Goal: Information Seeking & Learning: Learn about a topic

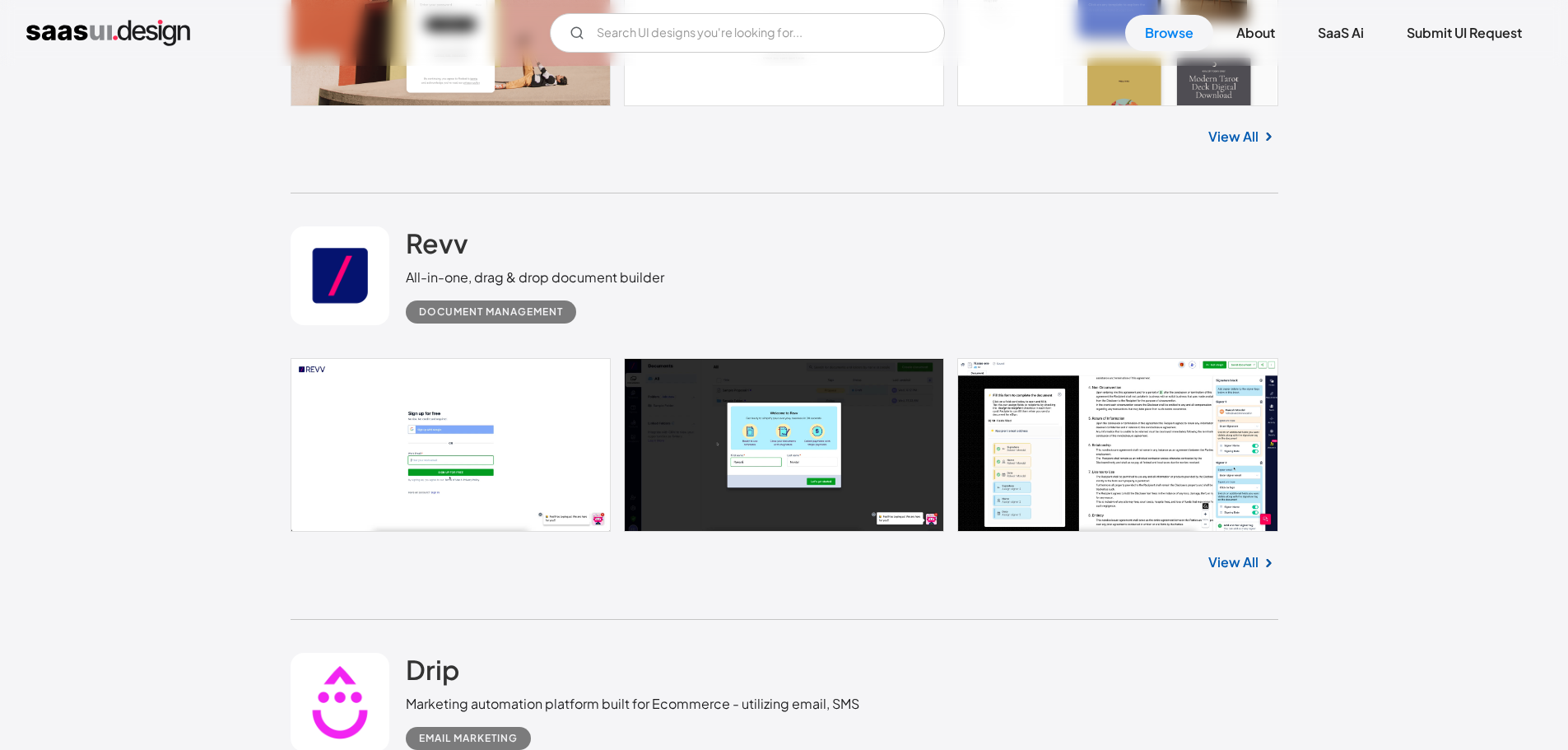
scroll to position [1563, 0]
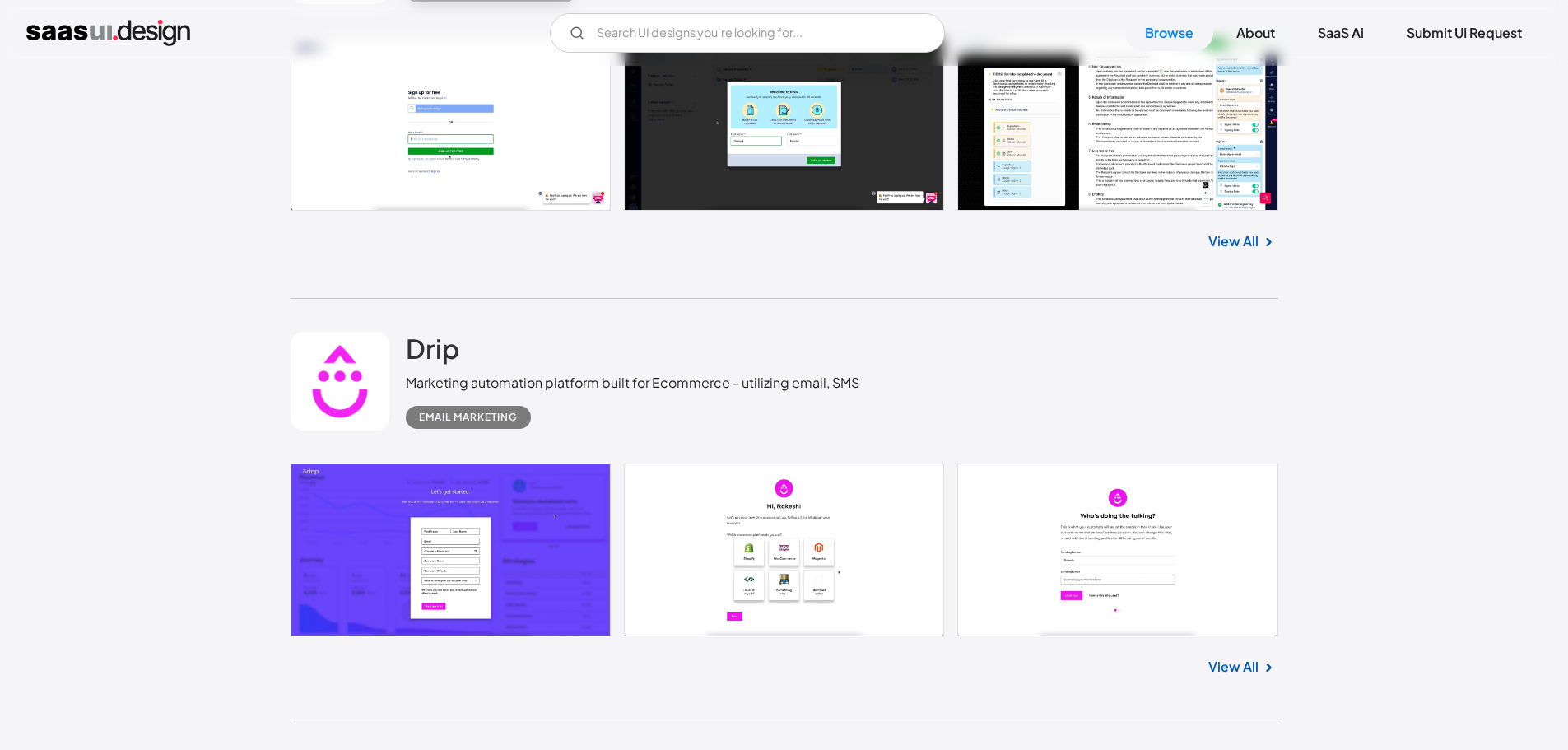
click at [1243, 669] on link "View All" at bounding box center [1232, 666] width 50 height 20
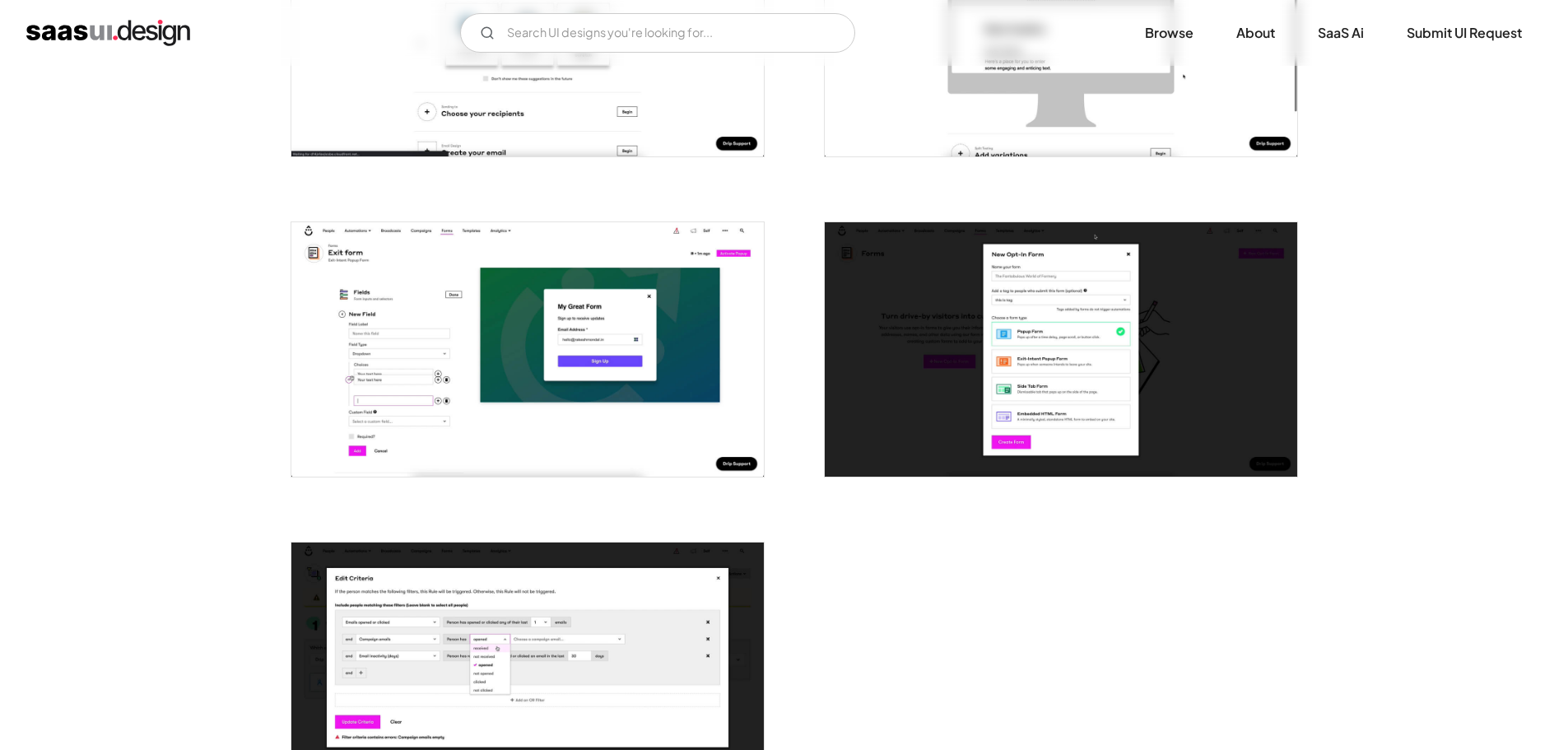
scroll to position [4115, 0]
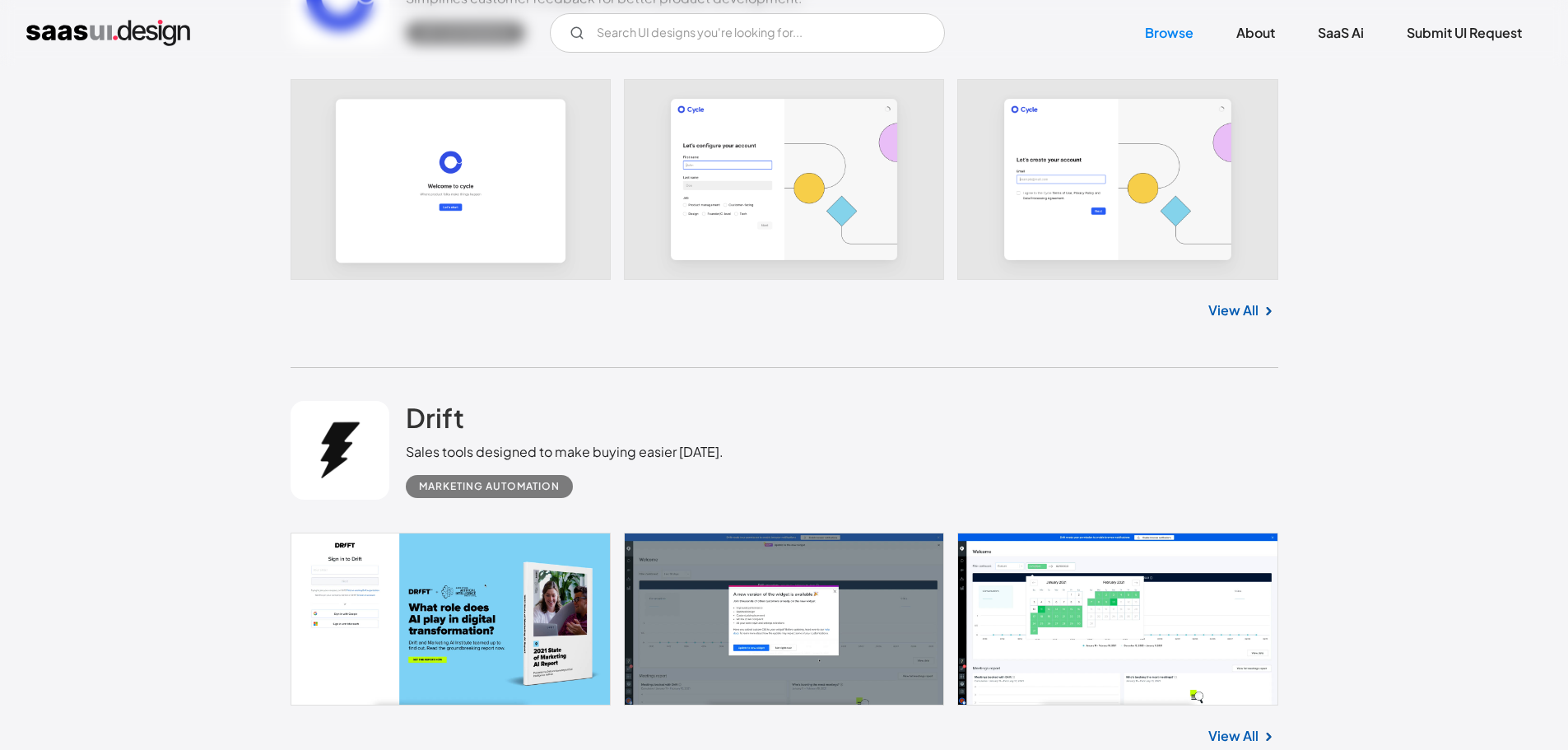
scroll to position [2716, 0]
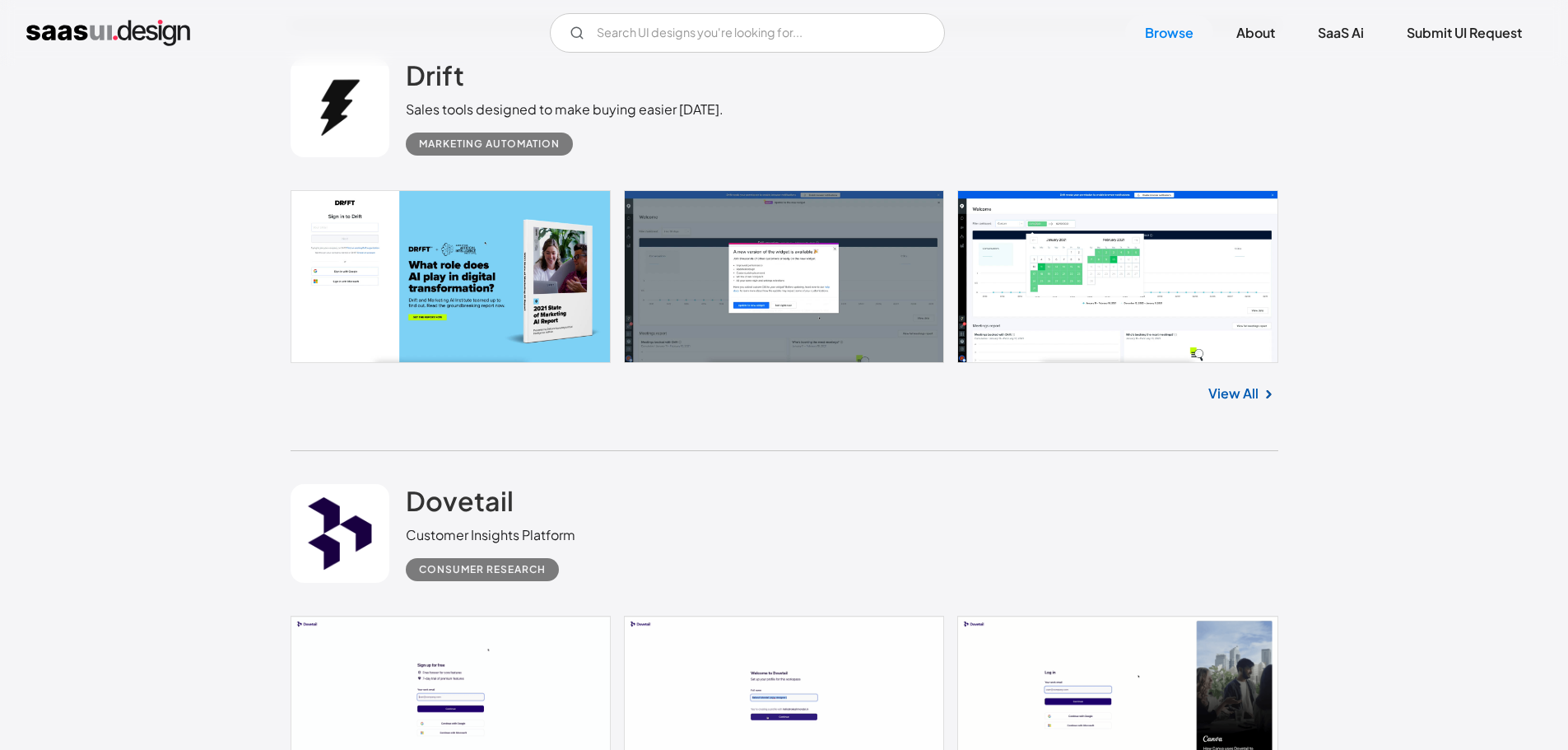
click at [1251, 395] on link "View All" at bounding box center [1232, 392] width 50 height 20
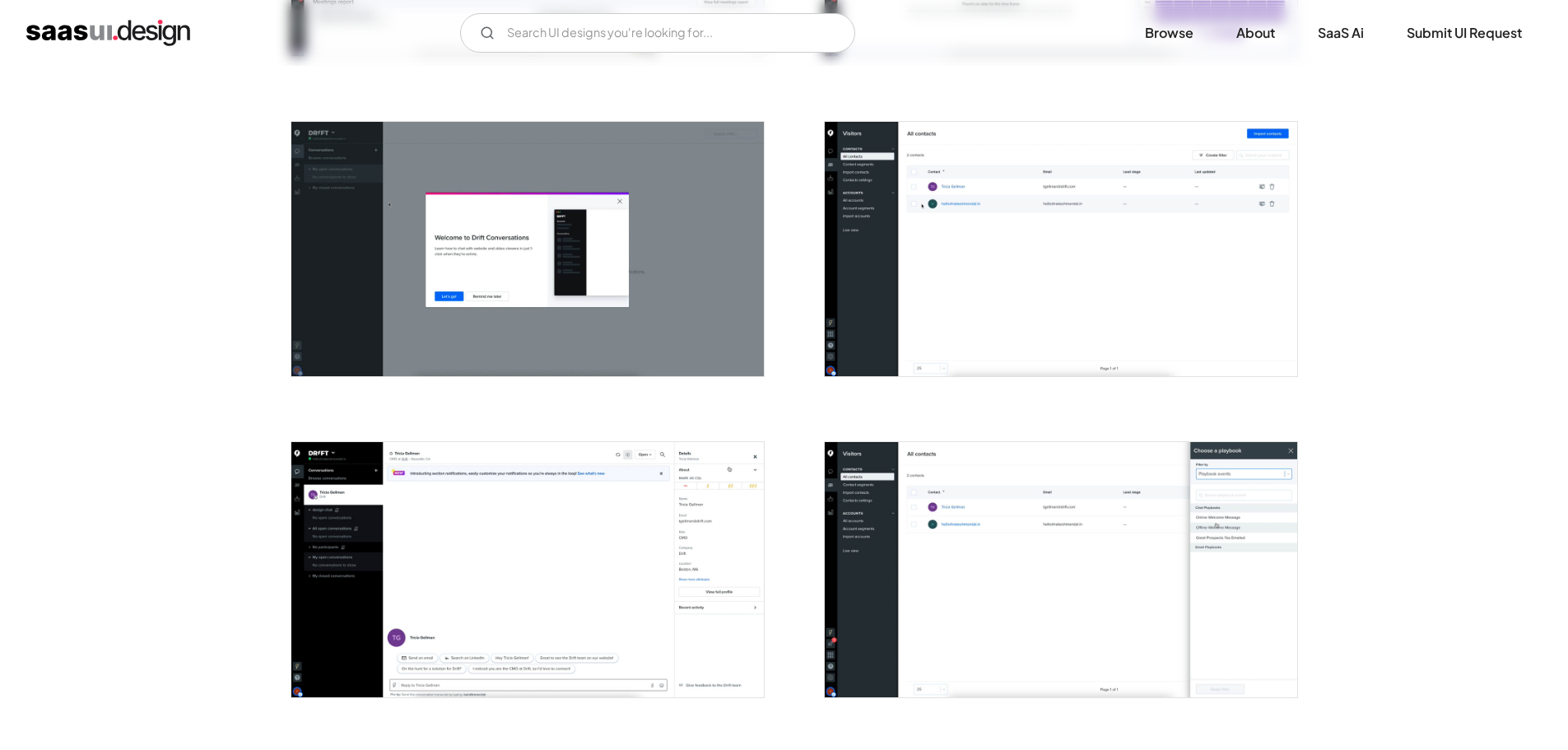
scroll to position [905, 0]
click at [1250, 307] on img at bounding box center [1060, 248] width 472 height 254
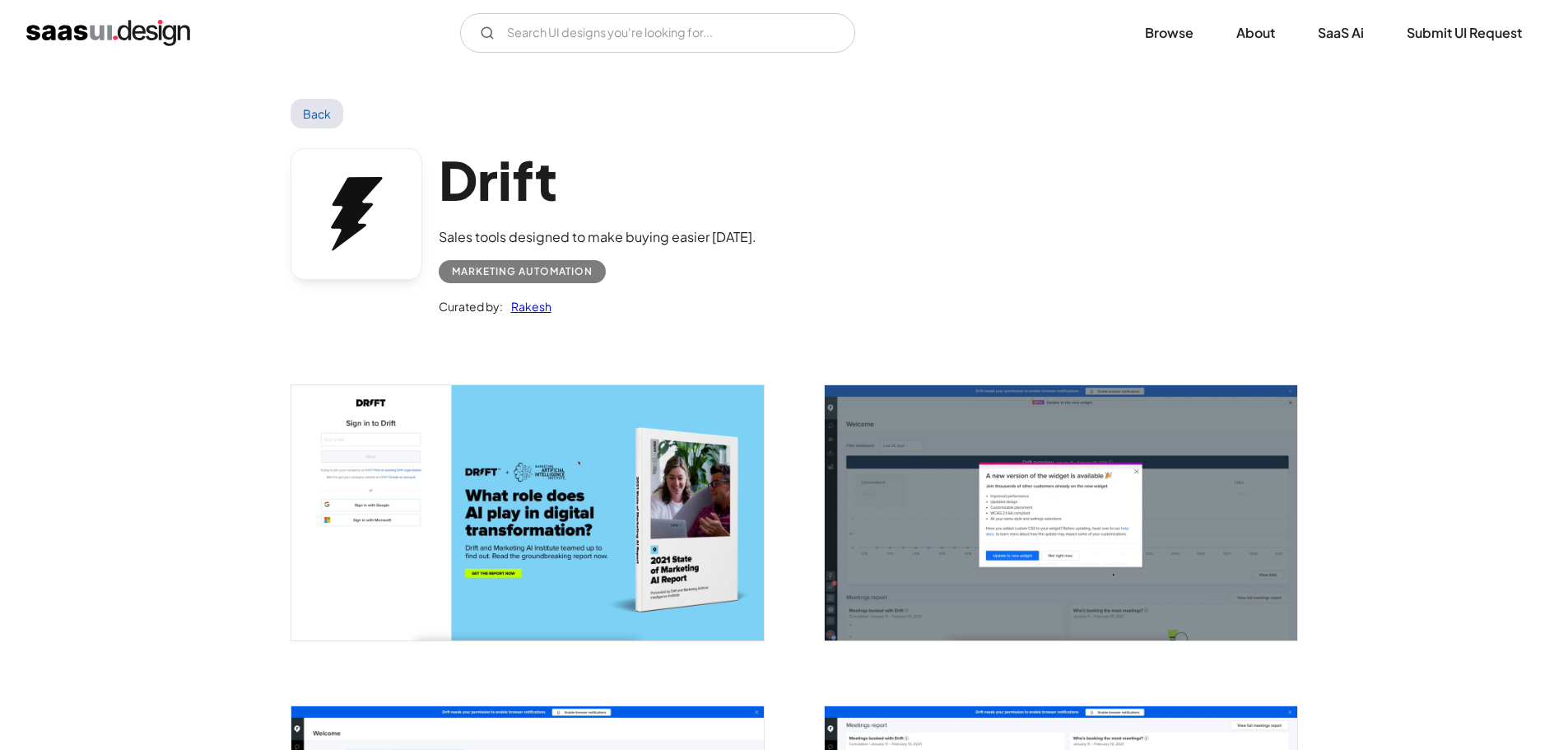
click at [1089, 588] on img at bounding box center [1060, 512] width 472 height 254
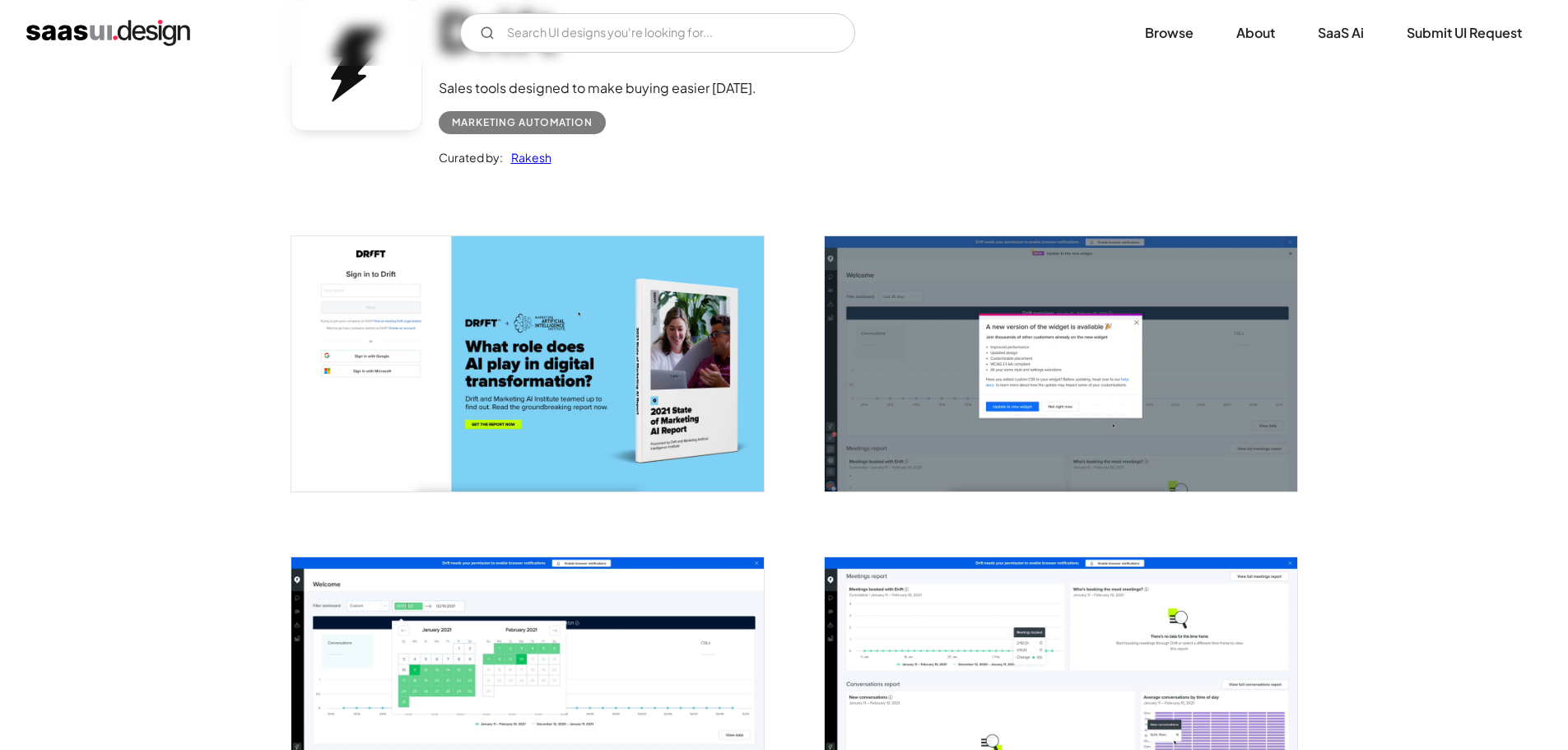
scroll to position [329, 0]
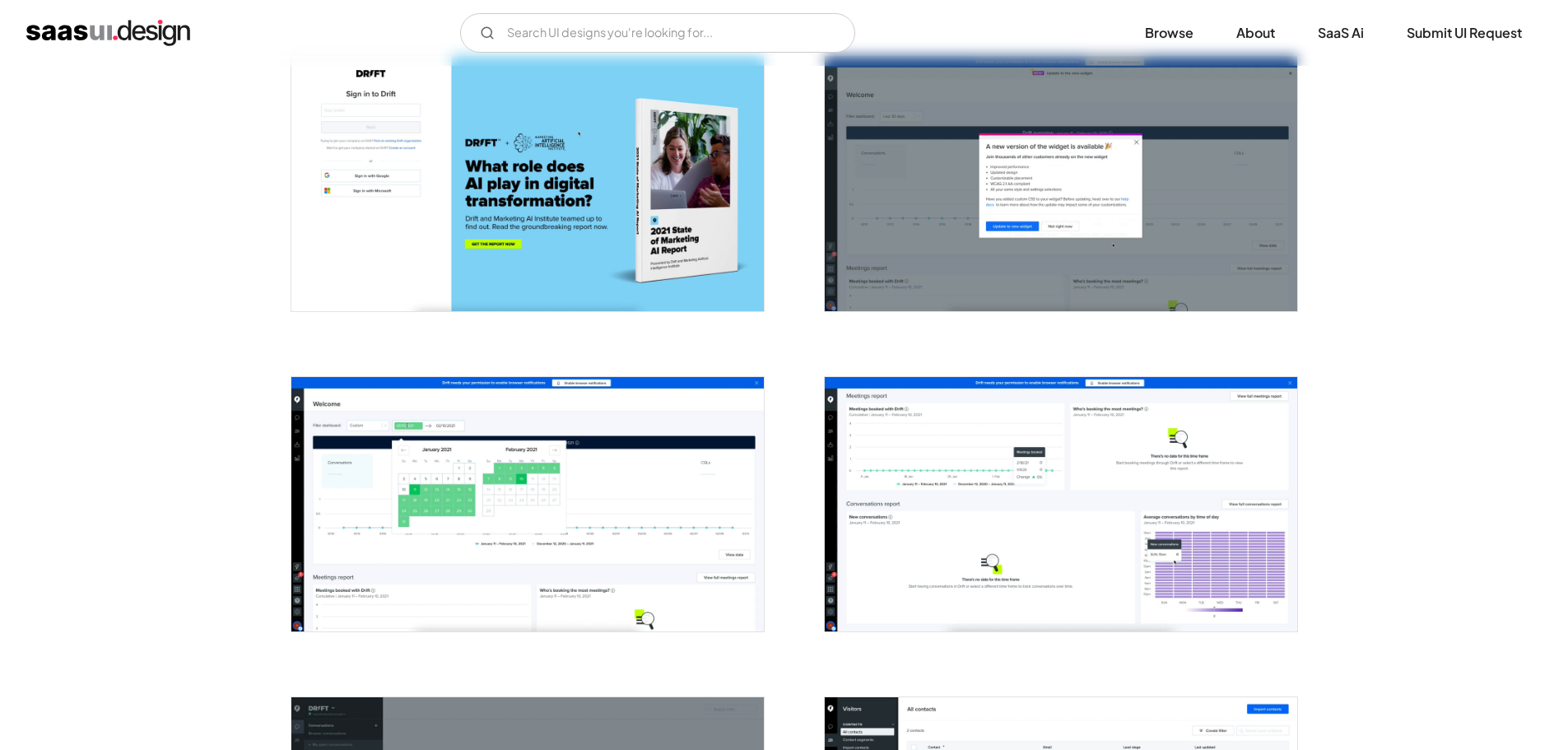
click at [1101, 552] on img at bounding box center [1060, 504] width 472 height 254
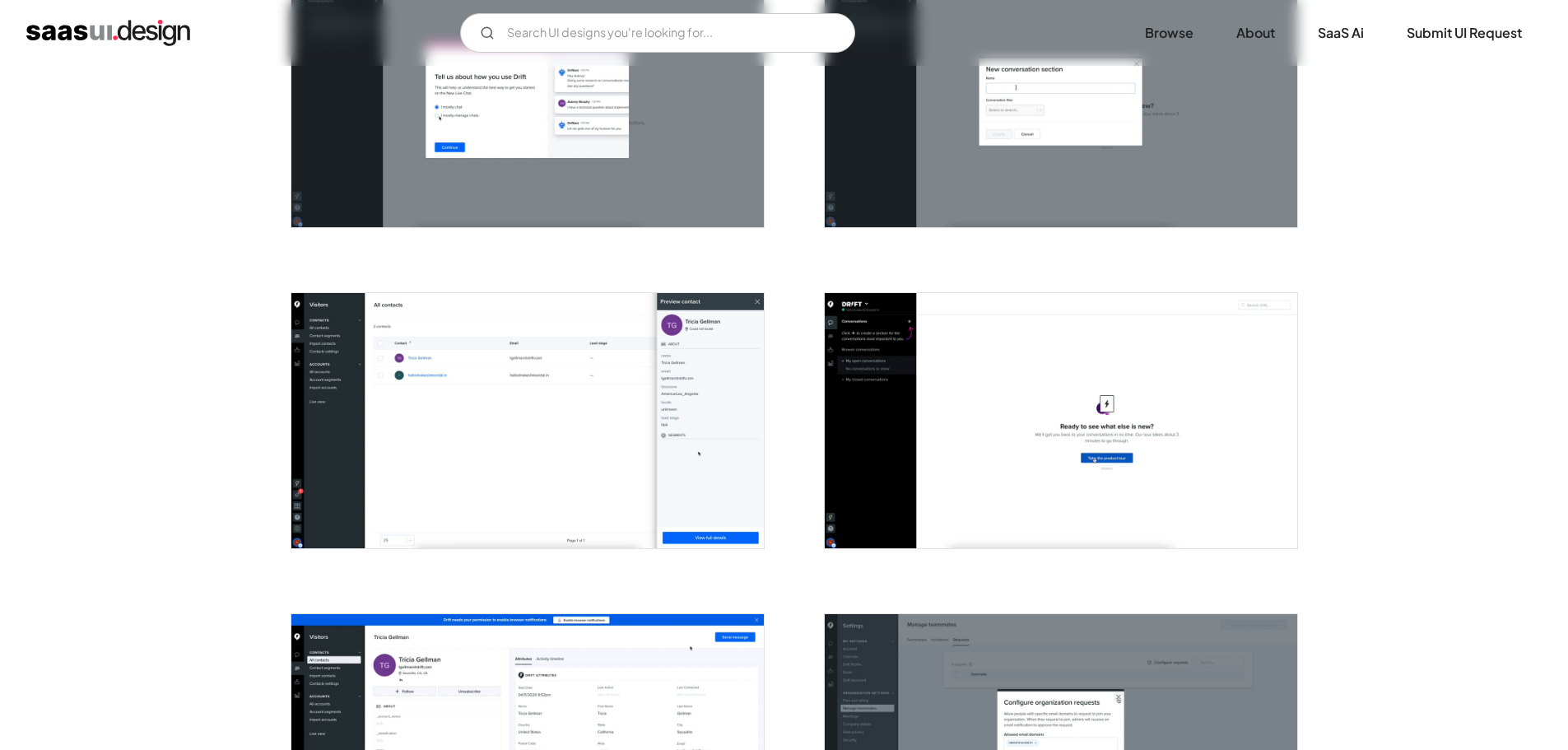
scroll to position [2139, 0]
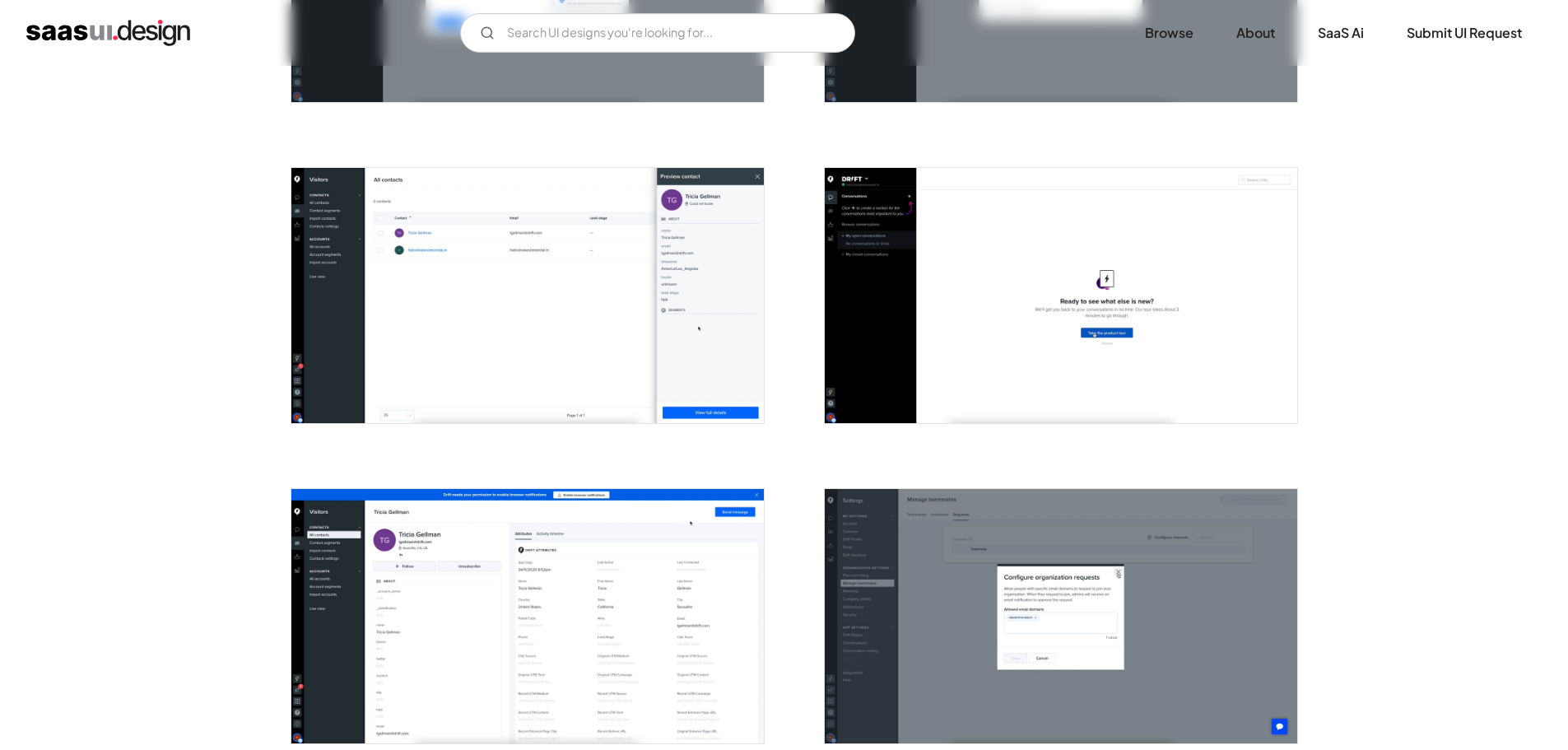
click at [1158, 288] on img at bounding box center [1060, 295] width 472 height 254
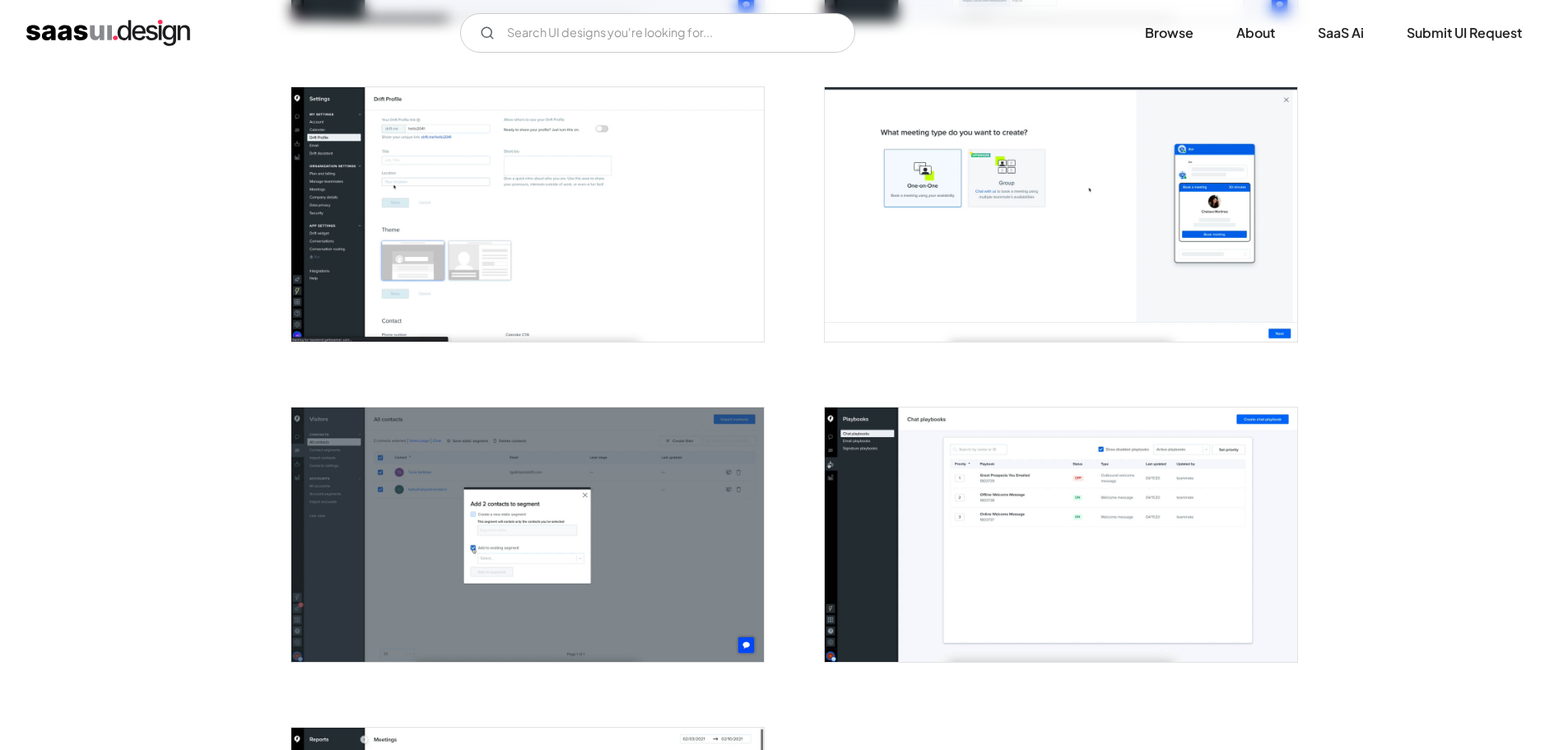
scroll to position [3621, 0]
